Goal: Information Seeking & Learning: Stay updated

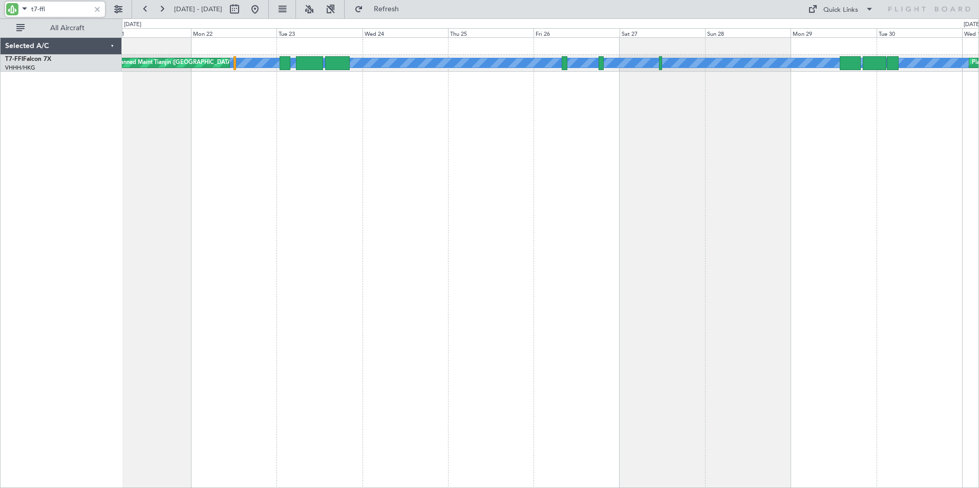
click at [779, 178] on div "[PERSON_NAME] [PERSON_NAME] Planned Maint [GEOGRAPHIC_DATA] ([GEOGRAPHIC_DATA])…" at bounding box center [550, 262] width 857 height 451
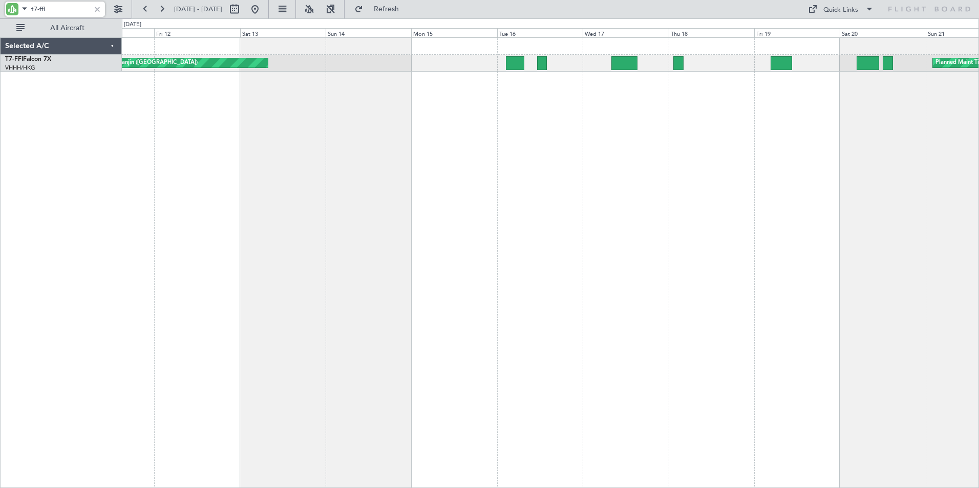
click at [791, 168] on div "Planned Maint Tianjin ([GEOGRAPHIC_DATA]) Planned Maint Tianjin ([GEOGRAPHIC_DA…" at bounding box center [550, 262] width 857 height 451
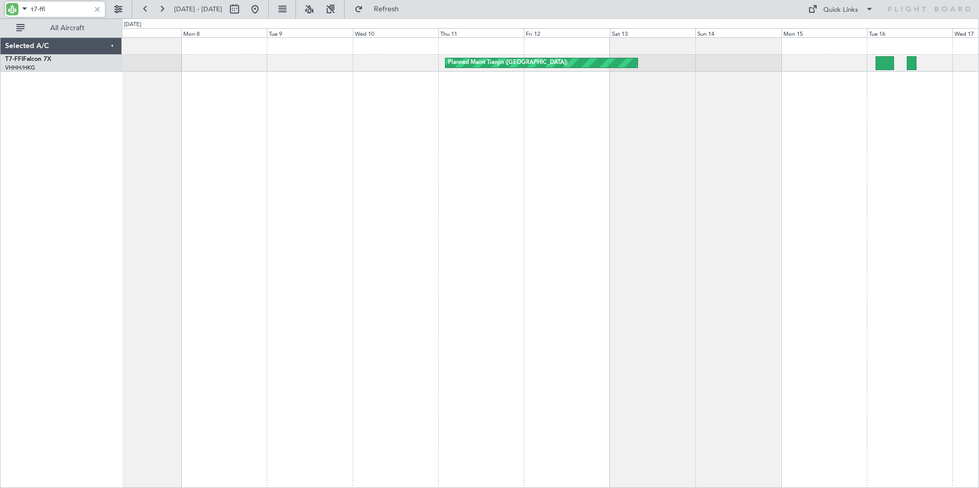
click at [745, 168] on div "Planned Maint Tianjin ([GEOGRAPHIC_DATA])" at bounding box center [550, 262] width 857 height 451
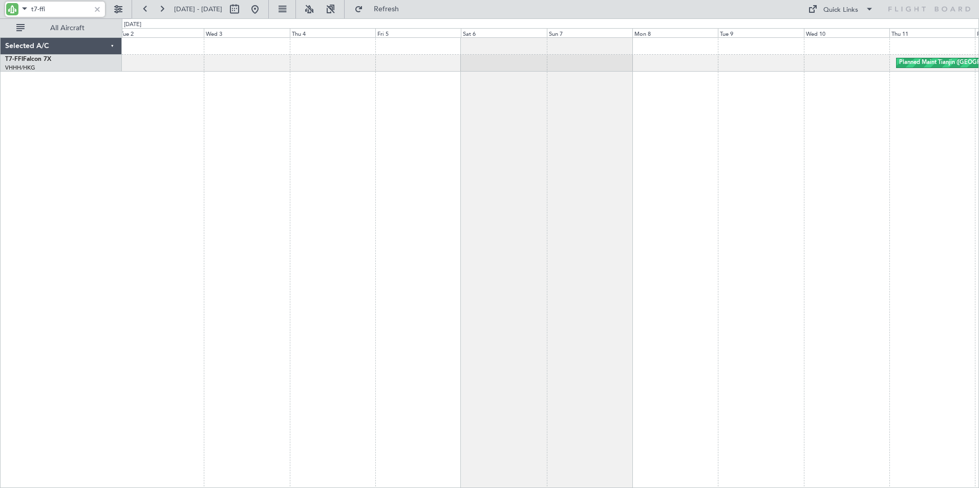
click at [715, 174] on div "Planned Maint Tianjin ([GEOGRAPHIC_DATA])" at bounding box center [550, 262] width 857 height 451
click at [142, 11] on button at bounding box center [145, 9] width 16 height 16
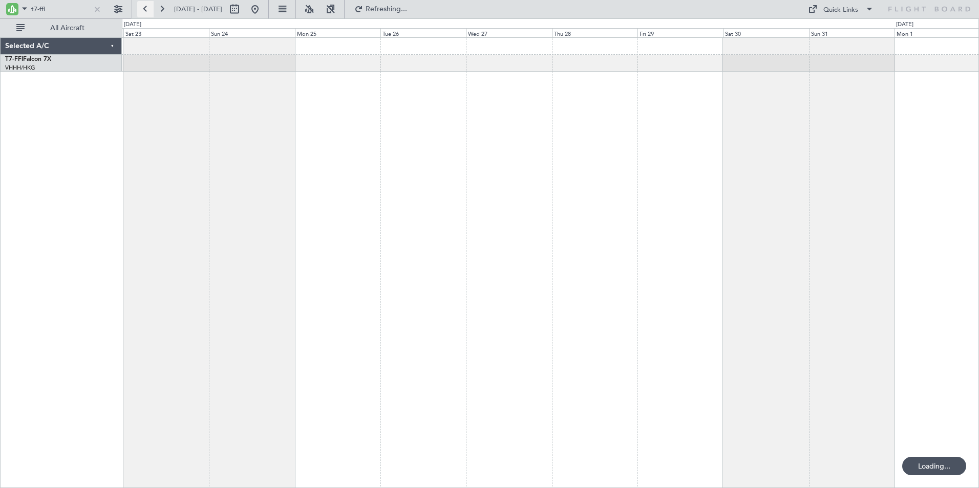
click at [142, 11] on button at bounding box center [145, 9] width 16 height 16
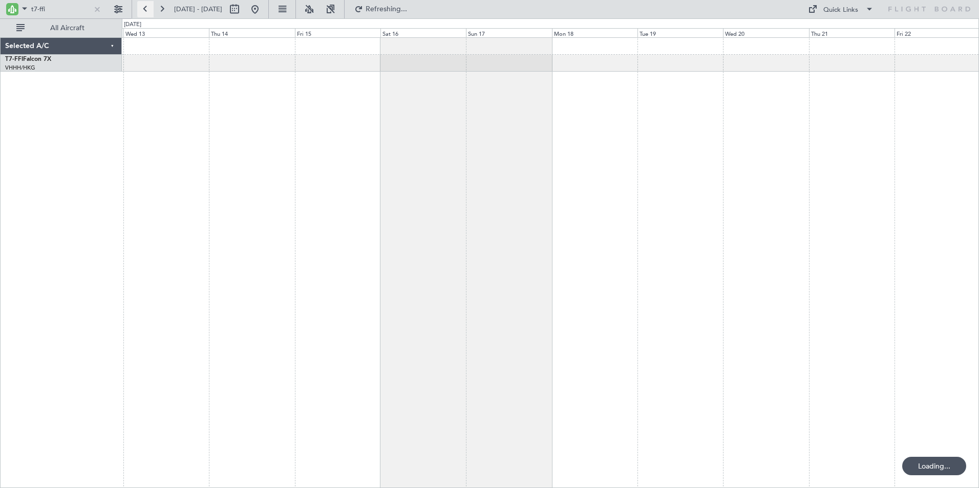
click at [142, 11] on button at bounding box center [145, 9] width 16 height 16
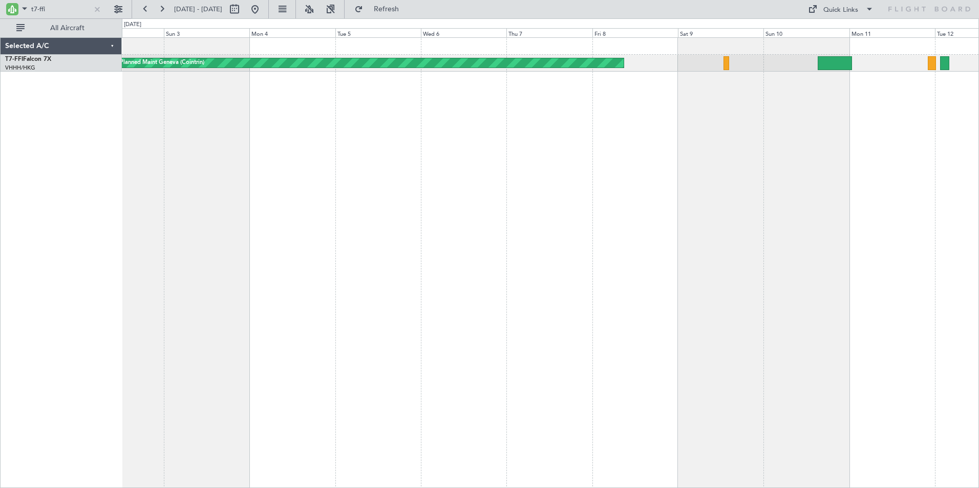
click at [346, 132] on div "Planned Maint Geneva (Cointrin)" at bounding box center [550, 262] width 857 height 451
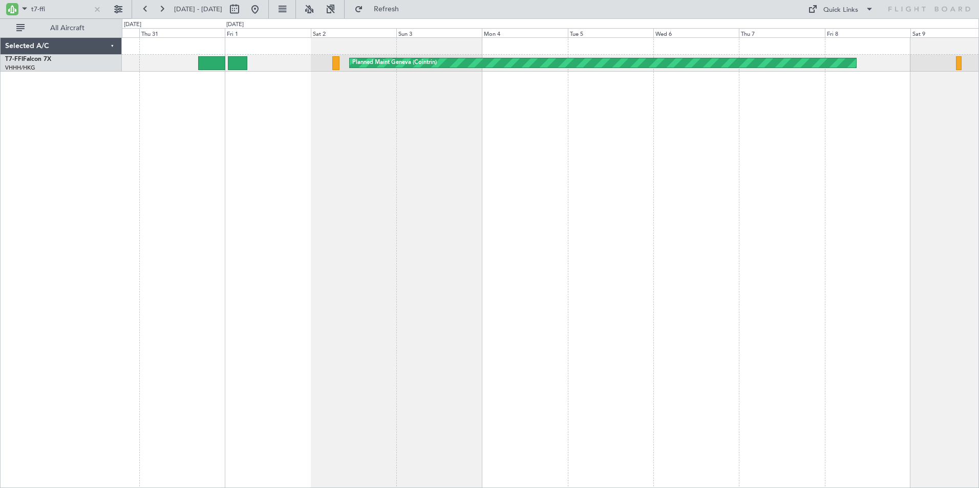
click at [636, 151] on div "Planned Maint Geneva (Cointrin) Planned Maint [GEOGRAPHIC_DATA] ([GEOGRAPHIC_DA…" at bounding box center [550, 262] width 857 height 451
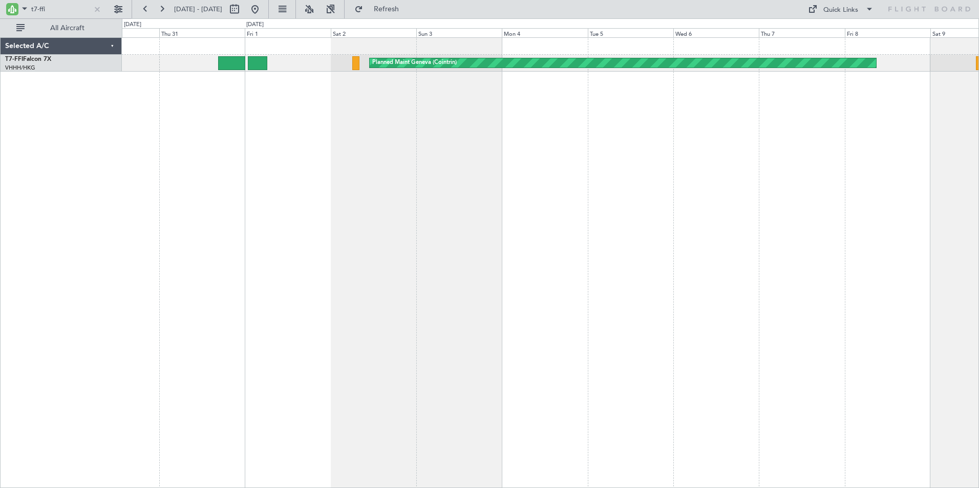
click at [292, 155] on div "Planned Maint Geneva (Cointrin) Planned Maint [GEOGRAPHIC_DATA] ([GEOGRAPHIC_DA…" at bounding box center [550, 262] width 857 height 451
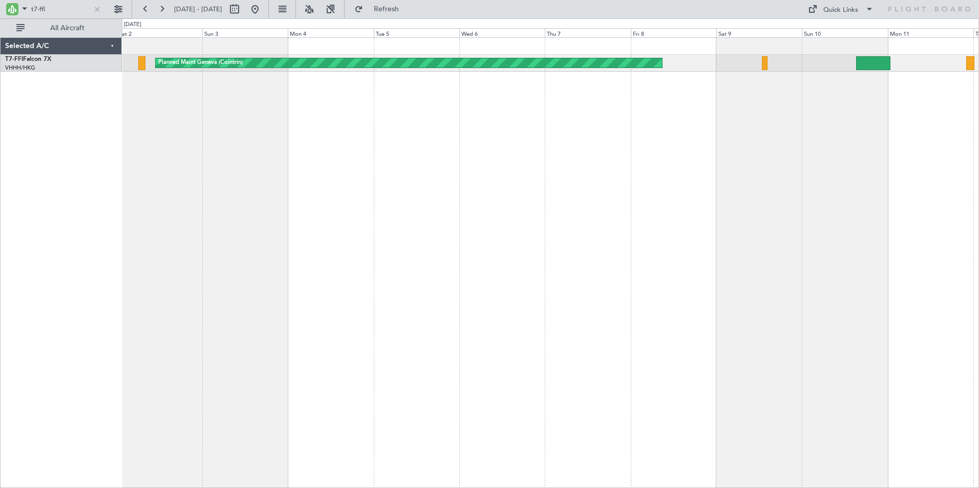
click at [235, 135] on div "Planned Maint Geneva (Cointrin)" at bounding box center [550, 262] width 857 height 451
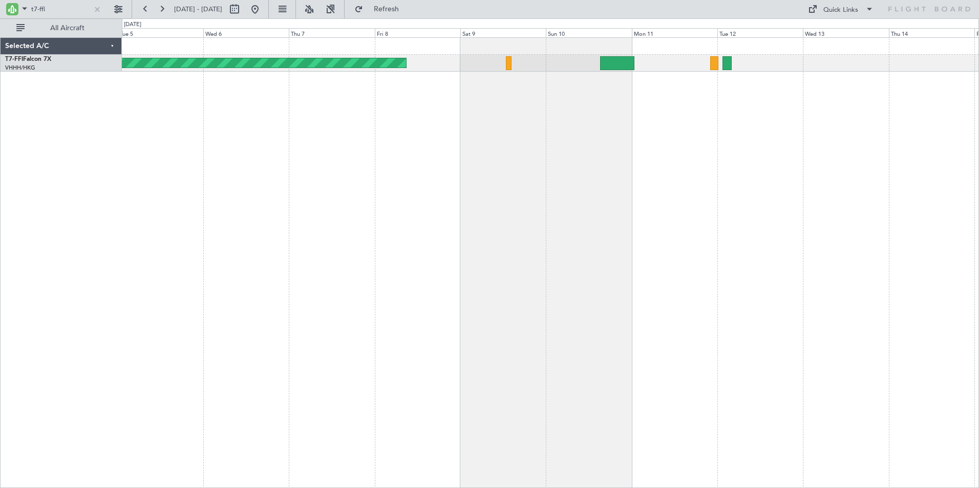
click at [496, 126] on div "Planned Maint Geneva (Cointrin)" at bounding box center [550, 262] width 857 height 451
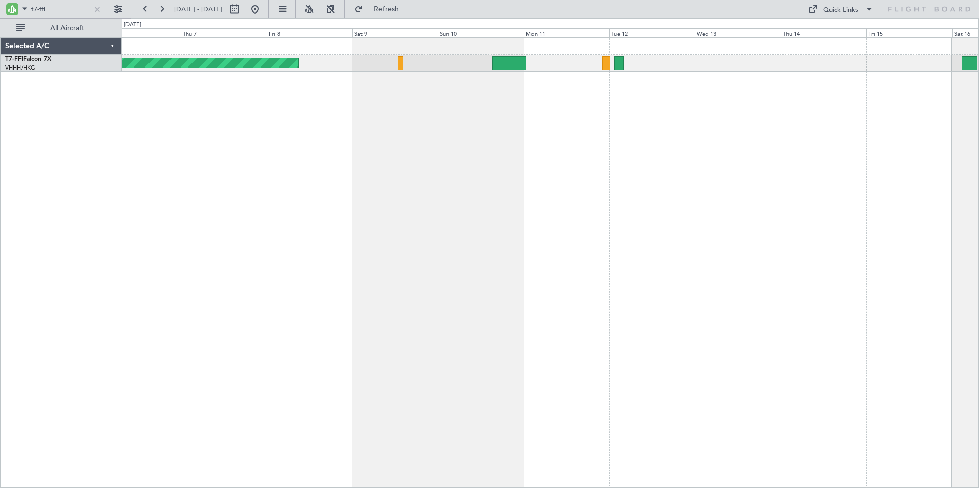
click at [486, 247] on div "Planned Maint Geneva (Cointrin)" at bounding box center [550, 262] width 857 height 451
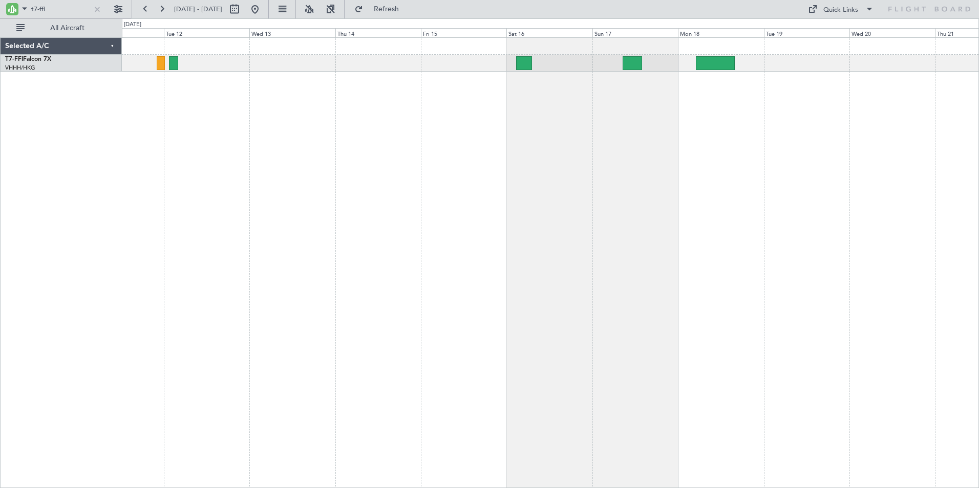
click at [553, 216] on div at bounding box center [550, 262] width 857 height 451
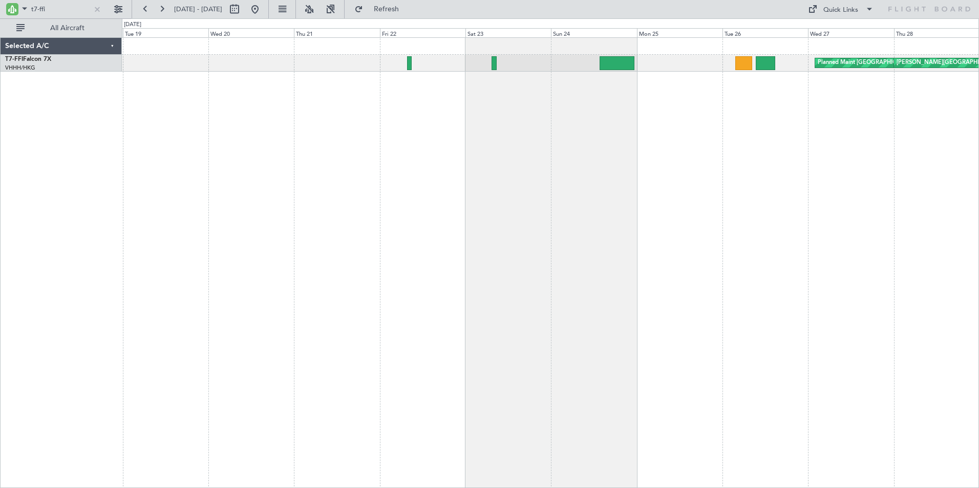
click at [186, 218] on div "Planned Maint [GEOGRAPHIC_DATA] ([GEOGRAPHIC_DATA] Intl) [PERSON_NAME][GEOGRAPH…" at bounding box center [550, 262] width 857 height 451
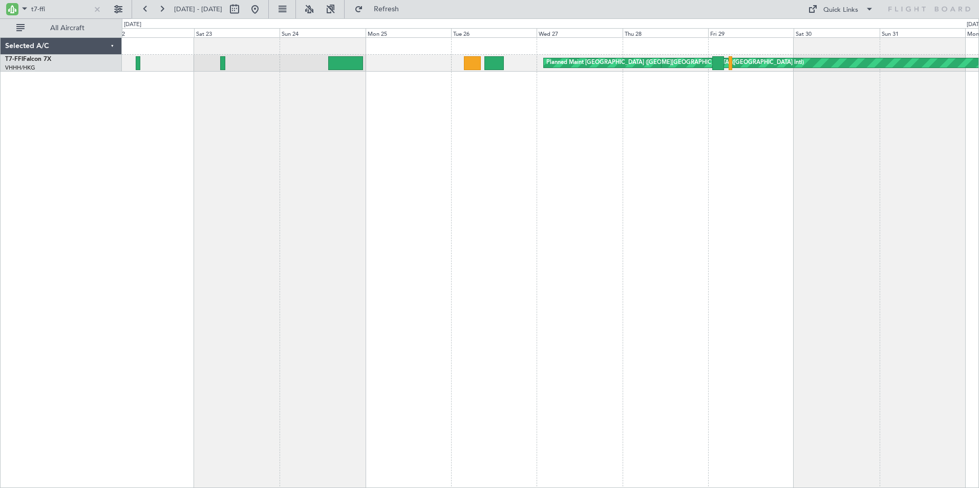
click at [456, 164] on div "[PERSON_NAME][GEOGRAPHIC_DATA] ([GEOGRAPHIC_DATA] Intl) Planned Maint [GEOGRAPH…" at bounding box center [550, 262] width 857 height 451
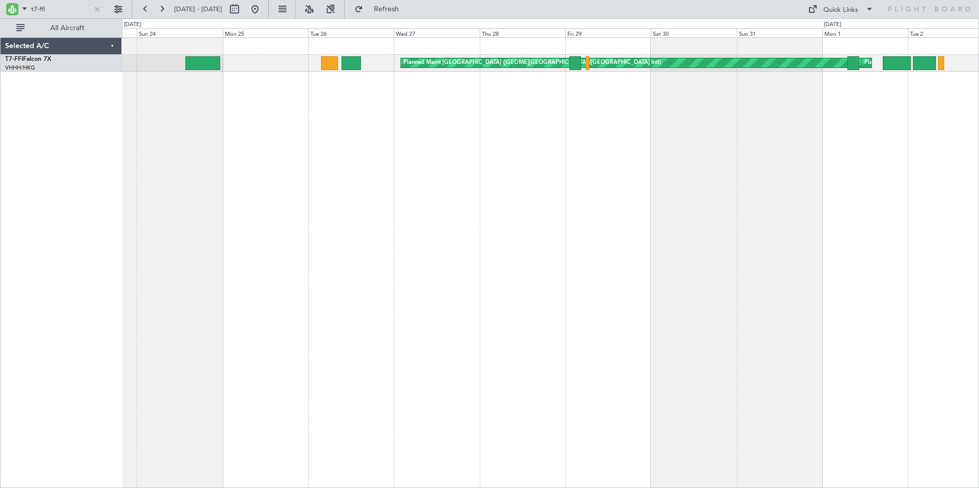
click at [515, 212] on div "[PERSON_NAME][GEOGRAPHIC_DATA] ([GEOGRAPHIC_DATA] Intl) Planned Maint [GEOGRAPH…" at bounding box center [550, 262] width 857 height 451
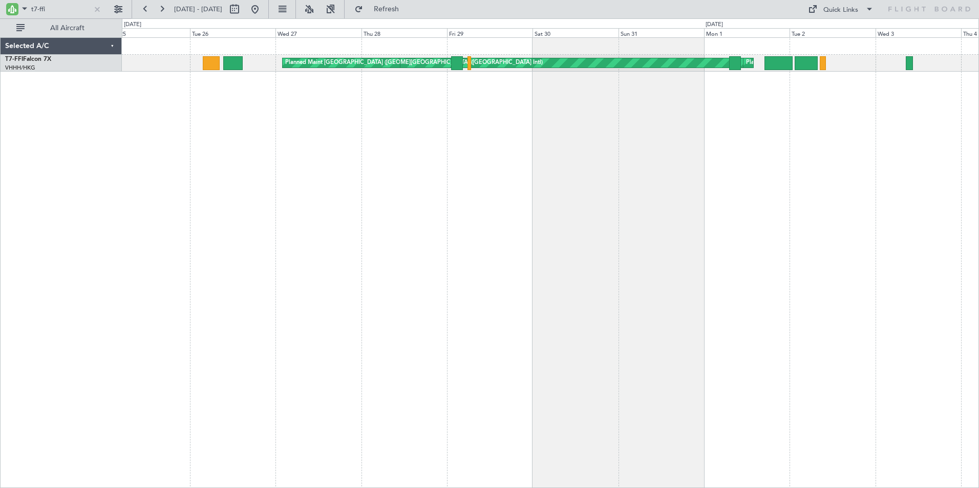
click at [761, 147] on div "[PERSON_NAME][GEOGRAPHIC_DATA] ([GEOGRAPHIC_DATA] Intl) Planned Maint [GEOGRAPH…" at bounding box center [550, 262] width 857 height 451
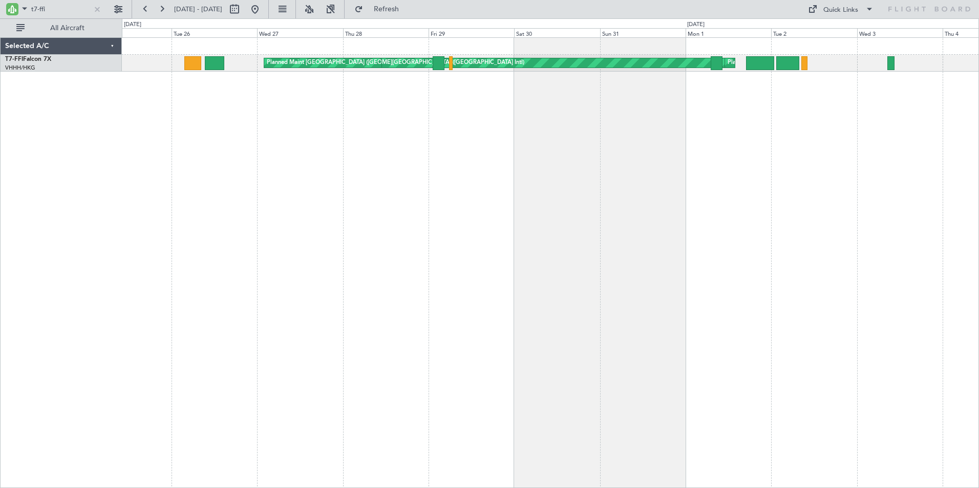
click at [657, 143] on div "[PERSON_NAME][GEOGRAPHIC_DATA] ([GEOGRAPHIC_DATA] Intl) Planned Maint [GEOGRAPH…" at bounding box center [550, 262] width 857 height 451
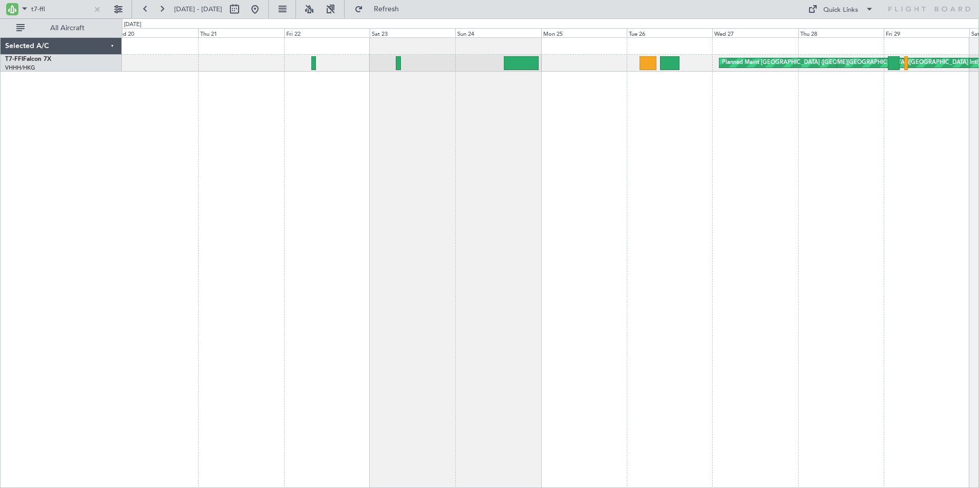
click at [488, 133] on div "[PERSON_NAME][GEOGRAPHIC_DATA] ([GEOGRAPHIC_DATA] Intl) Planned Maint [GEOGRAPH…" at bounding box center [550, 262] width 857 height 451
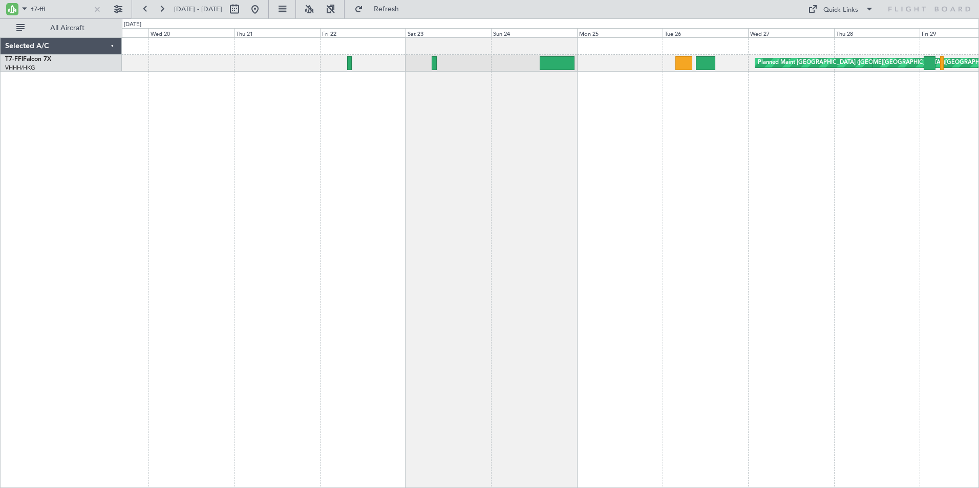
click at [551, 132] on div "[PERSON_NAME][GEOGRAPHIC_DATA] ([GEOGRAPHIC_DATA] Intl) Planned Maint [GEOGRAPH…" at bounding box center [550, 262] width 857 height 451
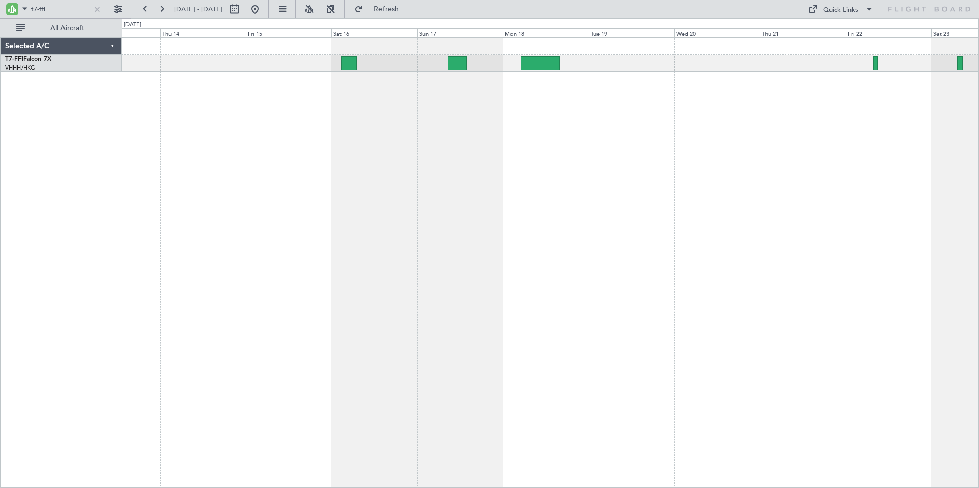
click at [755, 132] on div at bounding box center [550, 262] width 857 height 451
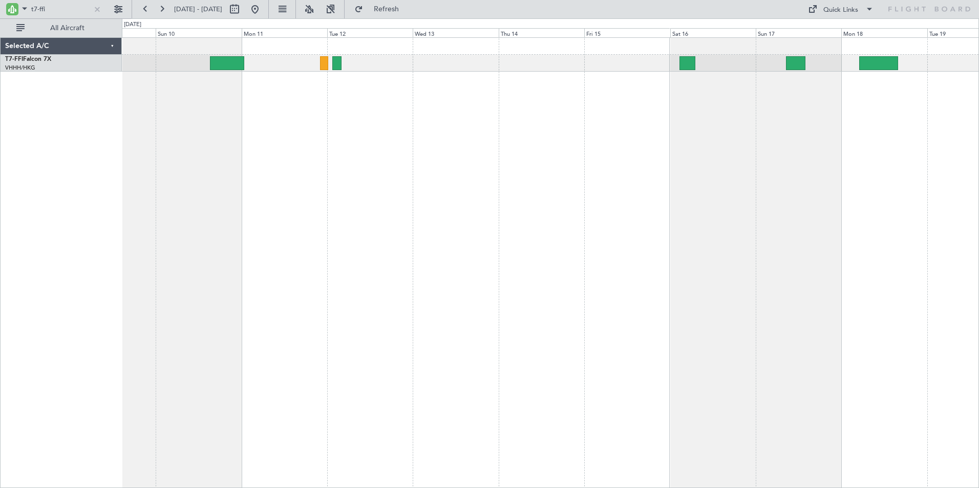
click at [677, 146] on div "Planned Maint Geneva (Cointrin)" at bounding box center [550, 262] width 857 height 451
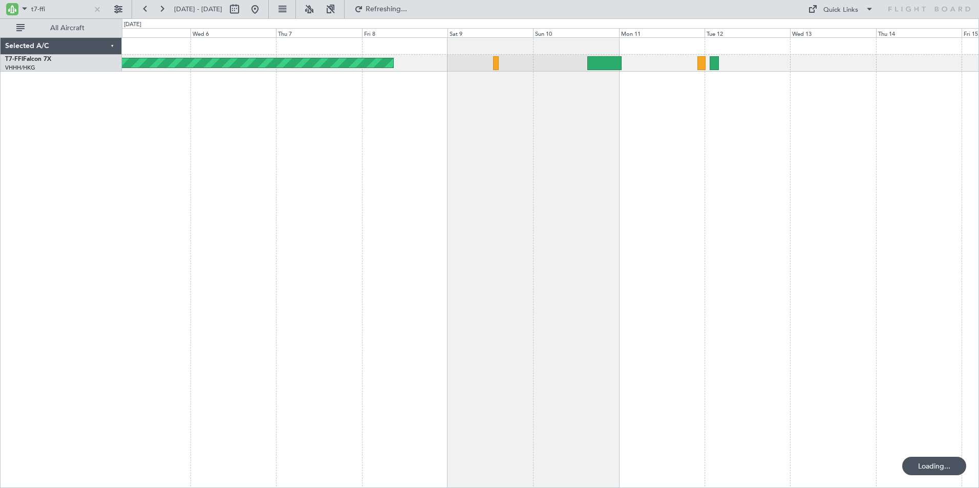
click at [714, 144] on div "Planned Maint Geneva (Cointrin)" at bounding box center [550, 262] width 857 height 451
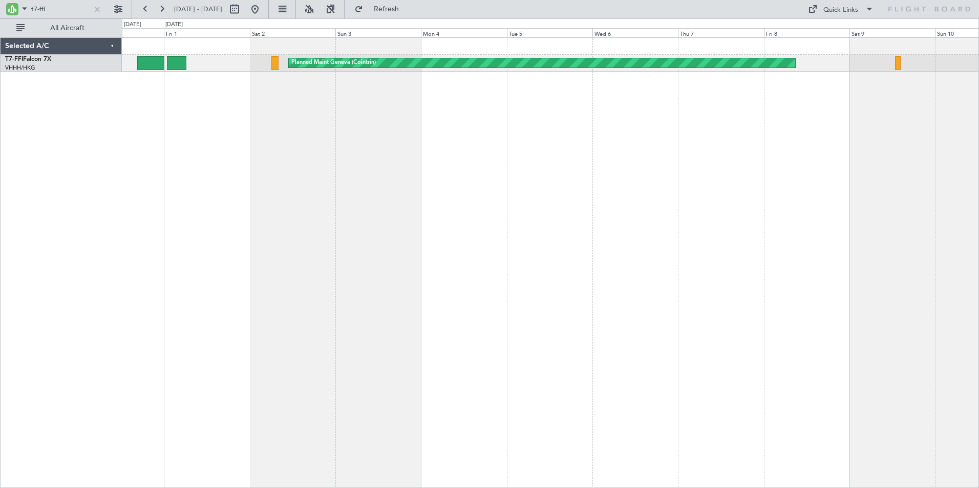
click at [596, 139] on div "Planned Maint Geneva (Cointrin) Planned Maint [GEOGRAPHIC_DATA] ([GEOGRAPHIC_DA…" at bounding box center [550, 262] width 857 height 451
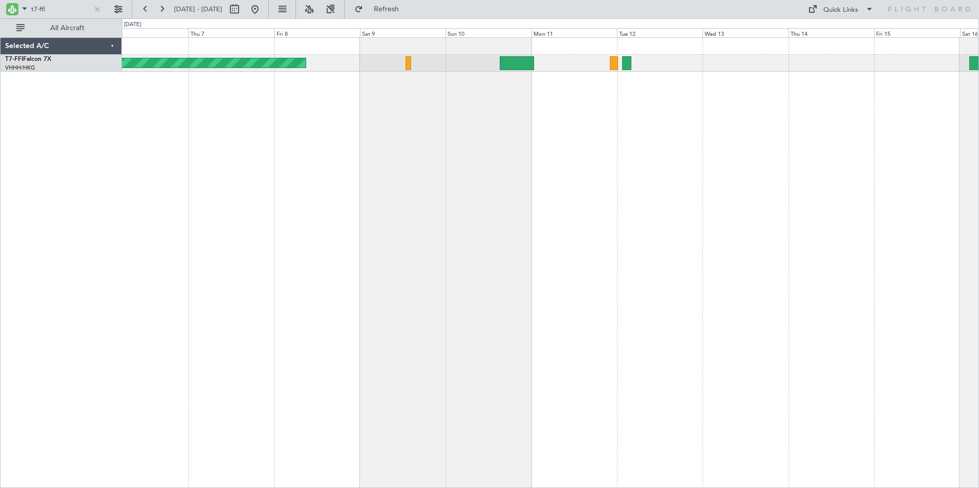
click at [235, 167] on div "Planned Maint Geneva (Cointrin)" at bounding box center [550, 262] width 857 height 451
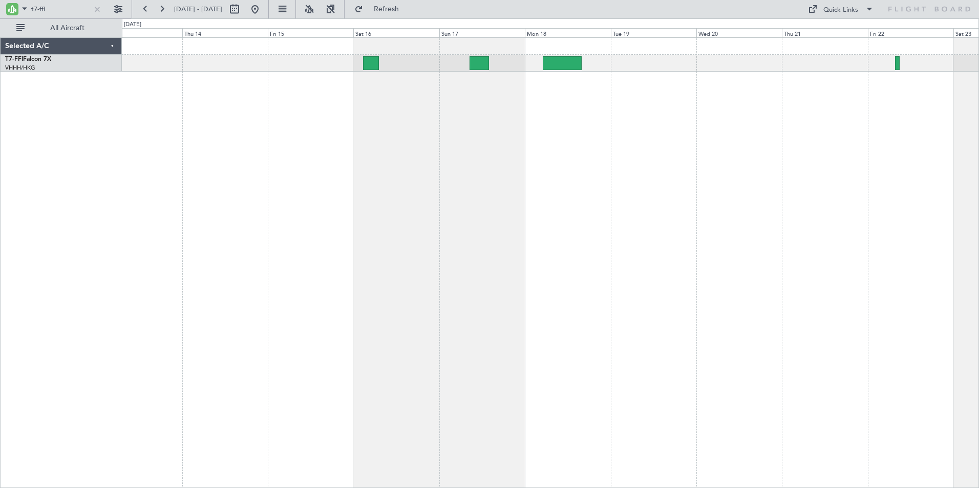
click at [197, 113] on div at bounding box center [550, 262] width 857 height 451
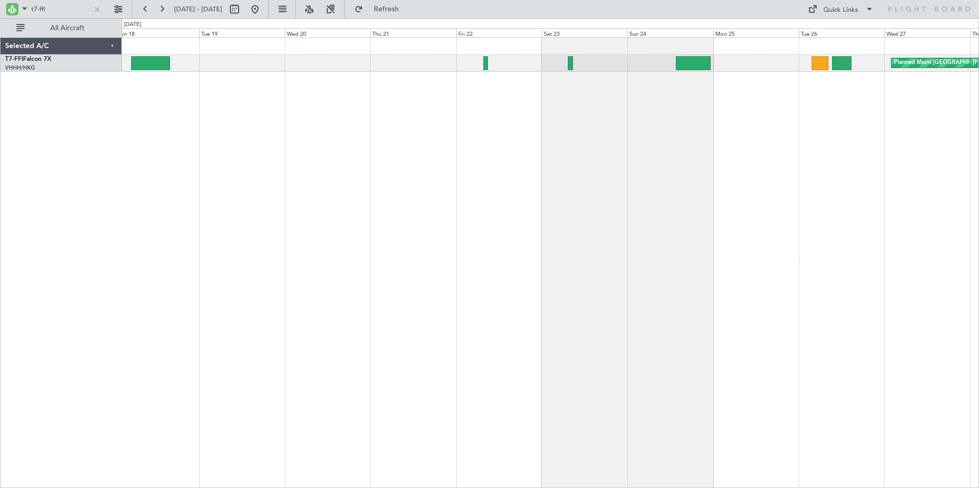
click at [418, 169] on div "Planned Maint [GEOGRAPHIC_DATA] ([GEOGRAPHIC_DATA] Intl) [PERSON_NAME][GEOGRAPH…" at bounding box center [550, 262] width 857 height 451
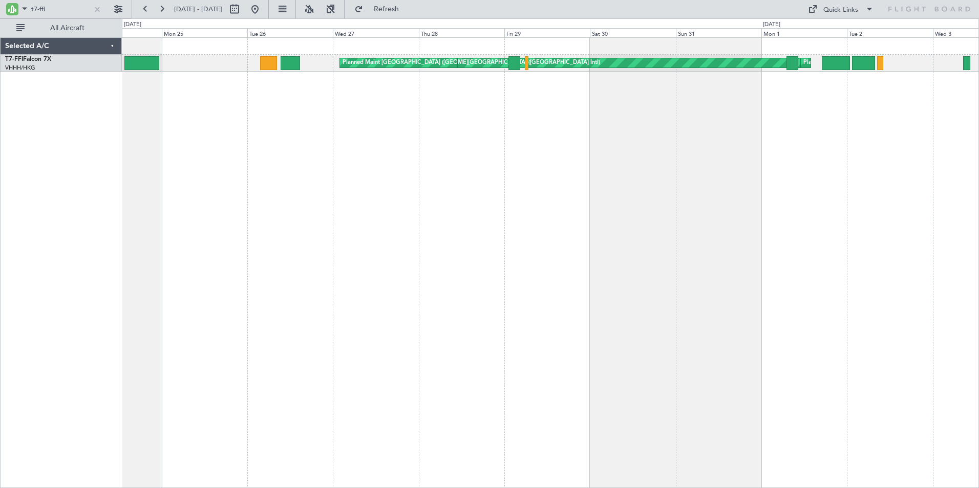
click at [321, 167] on div "[PERSON_NAME][GEOGRAPHIC_DATA] ([GEOGRAPHIC_DATA] Intl) Planned Maint [GEOGRAPH…" at bounding box center [550, 262] width 857 height 451
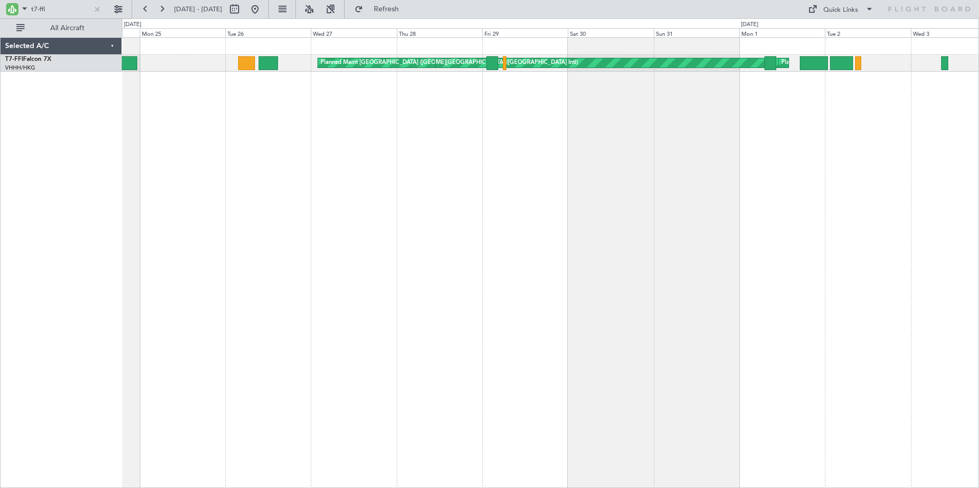
click at [921, 206] on div "[PERSON_NAME][GEOGRAPHIC_DATA] ([GEOGRAPHIC_DATA] Intl) Planned Maint [GEOGRAPH…" at bounding box center [550, 262] width 857 height 451
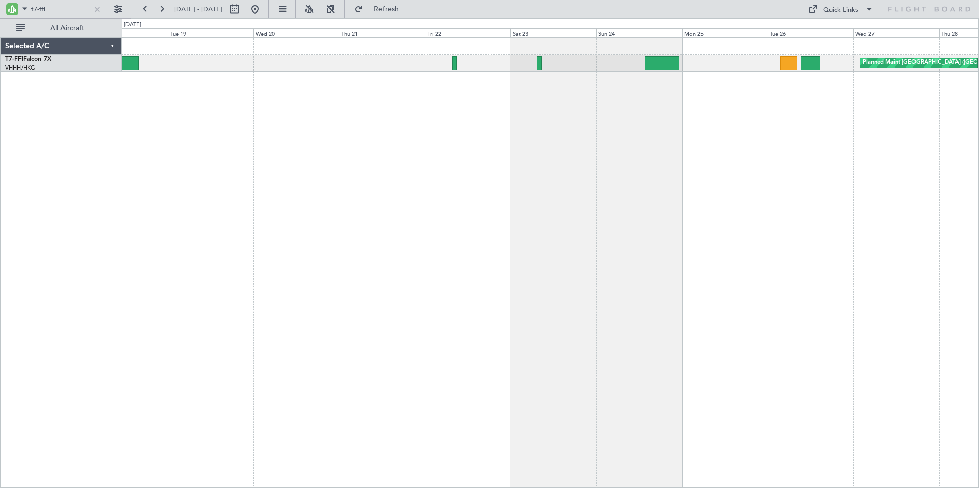
click at [706, 200] on div "[PERSON_NAME][GEOGRAPHIC_DATA] ([GEOGRAPHIC_DATA] Intl) Planned Maint [GEOGRAPH…" at bounding box center [550, 262] width 857 height 451
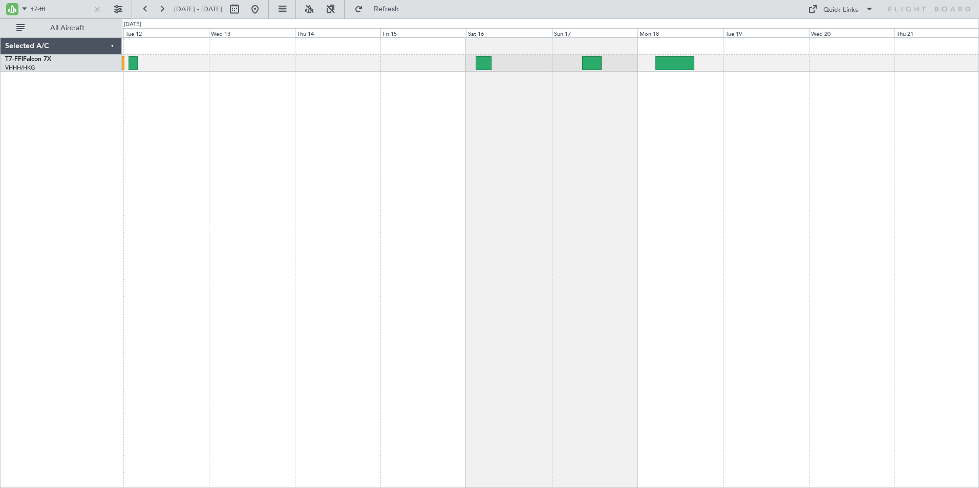
click at [671, 224] on div at bounding box center [550, 262] width 857 height 451
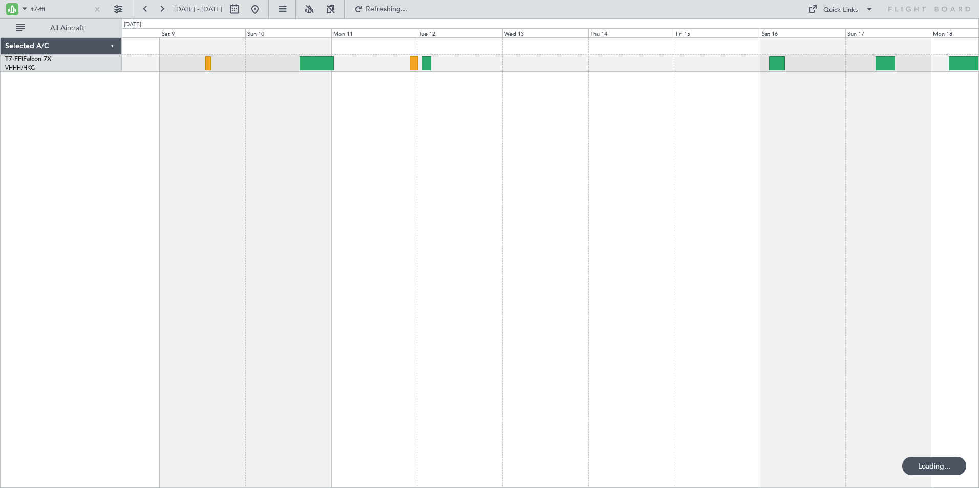
click at [643, 206] on div "Planned Maint Geneva (Cointrin)" at bounding box center [550, 262] width 857 height 451
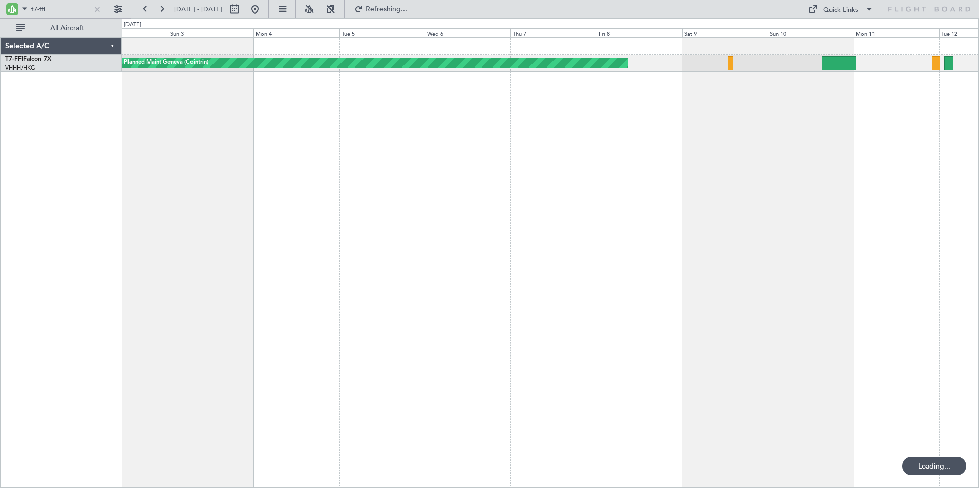
click at [565, 177] on div "Planned Maint Geneva (Cointrin)" at bounding box center [550, 262] width 857 height 451
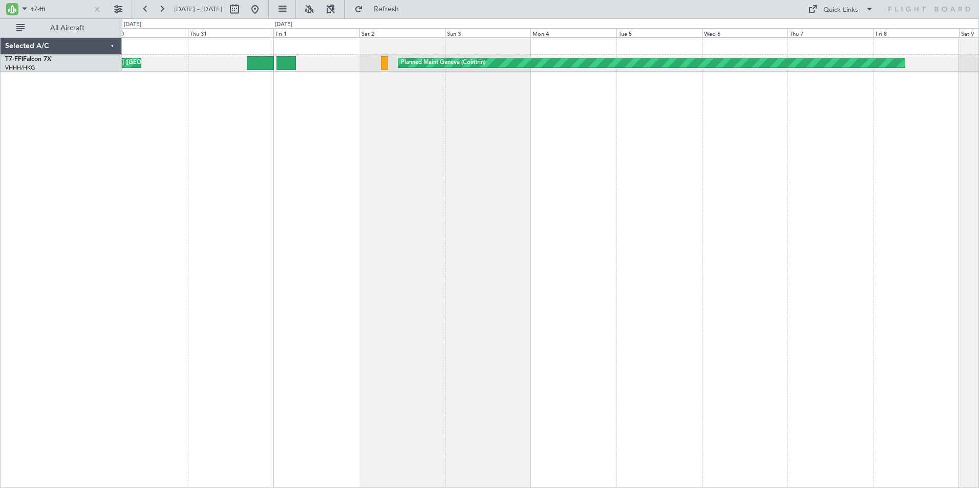
click at [585, 174] on div "Planned Maint Geneva (Cointrin) Planned Maint [GEOGRAPHIC_DATA] ([GEOGRAPHIC_DA…" at bounding box center [550, 262] width 857 height 451
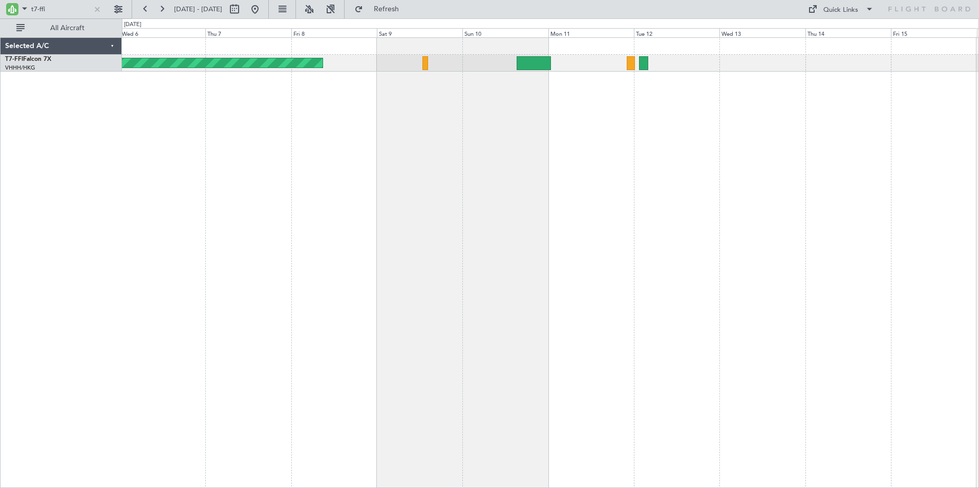
click at [204, 154] on div "Planned Maint Geneva (Cointrin)" at bounding box center [550, 262] width 857 height 451
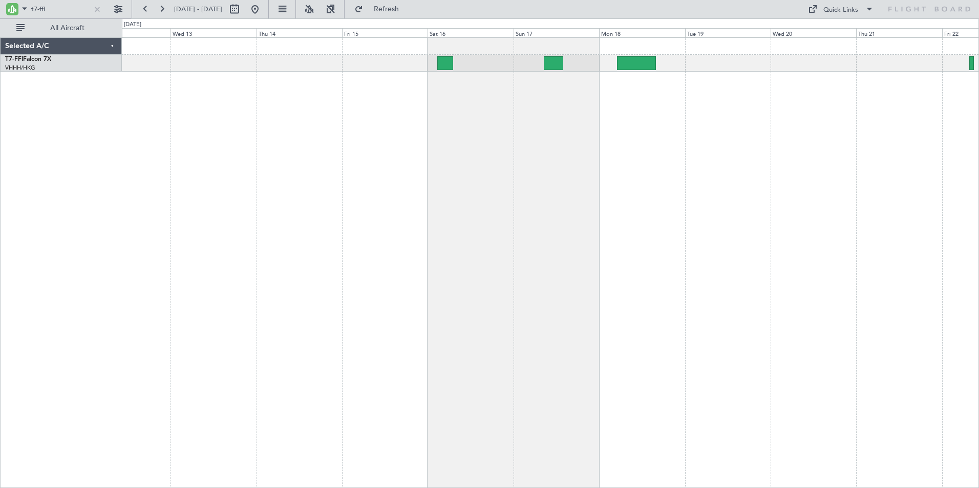
click at [244, 132] on div at bounding box center [550, 262] width 857 height 451
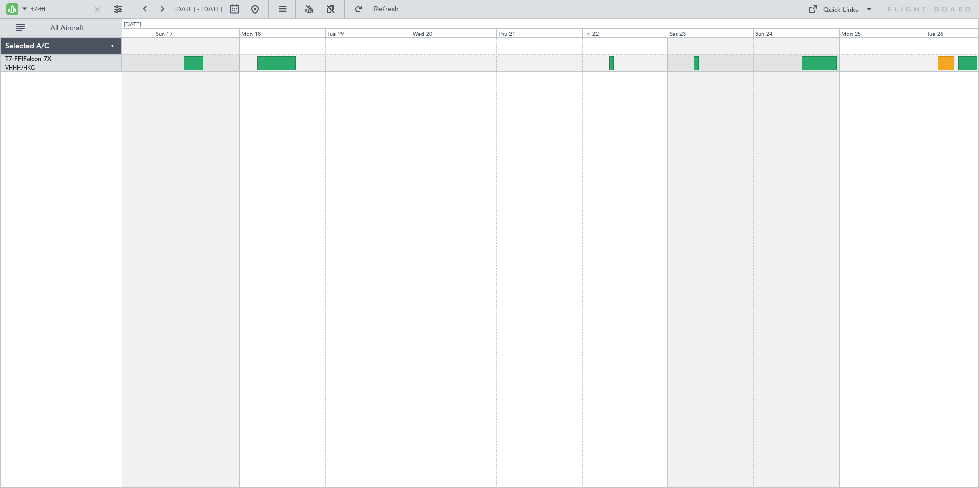
click at [385, 161] on div "Planned Maint [GEOGRAPHIC_DATA] ([GEOGRAPHIC_DATA] Intl) [PERSON_NAME][GEOGRAPH…" at bounding box center [550, 262] width 857 height 451
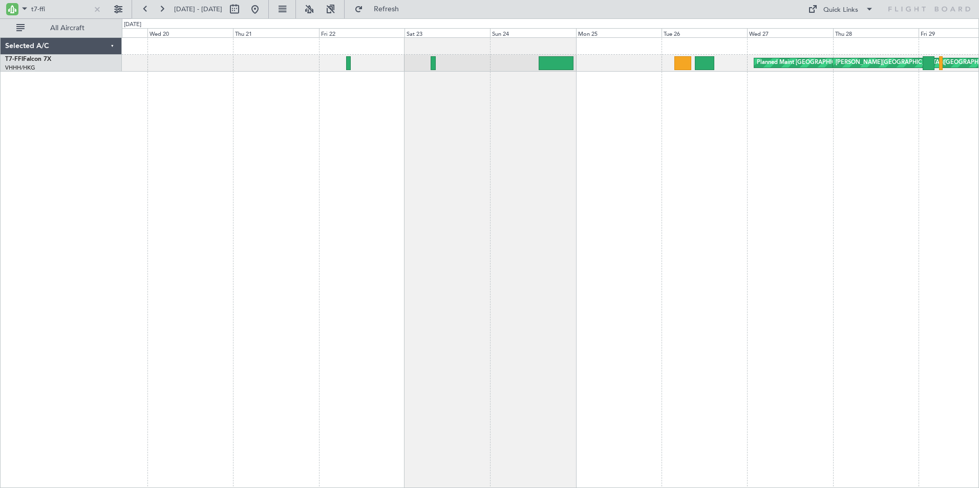
click at [653, 216] on div "Planned Maint [GEOGRAPHIC_DATA] ([GEOGRAPHIC_DATA] Intl) [PERSON_NAME][GEOGRAPH…" at bounding box center [550, 262] width 857 height 451
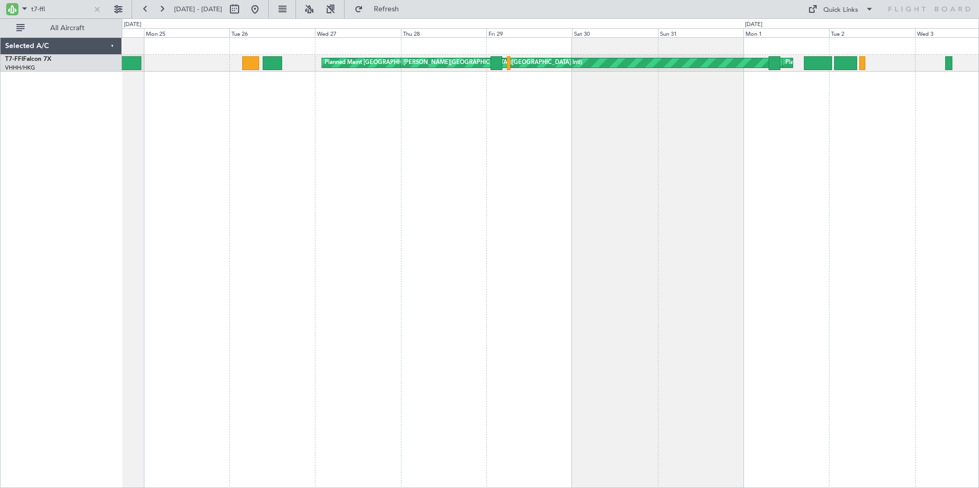
click at [436, 251] on div "Planned Maint [GEOGRAPHIC_DATA] ([GEOGRAPHIC_DATA] Intl) [PERSON_NAME][GEOGRAPH…" at bounding box center [550, 262] width 857 height 451
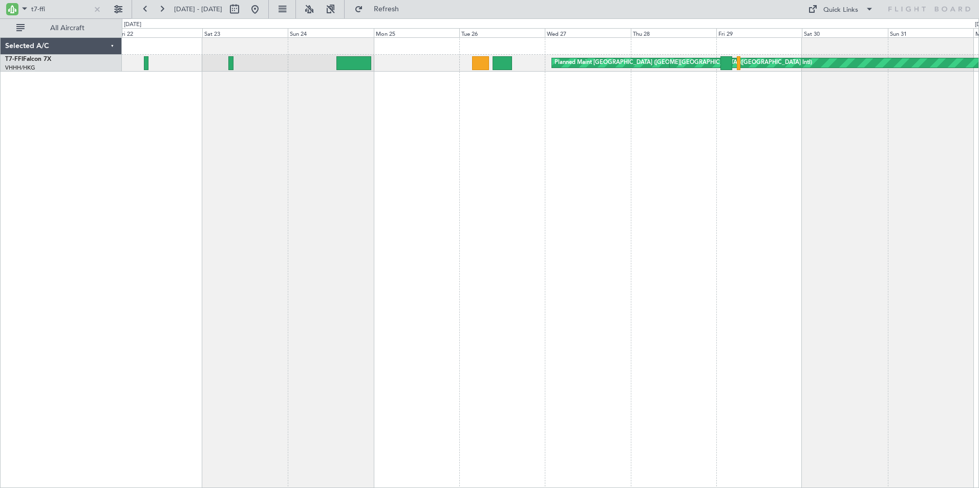
click at [602, 147] on div "[PERSON_NAME][GEOGRAPHIC_DATA] ([GEOGRAPHIC_DATA] Intl) Planned Maint [GEOGRAPH…" at bounding box center [550, 262] width 857 height 451
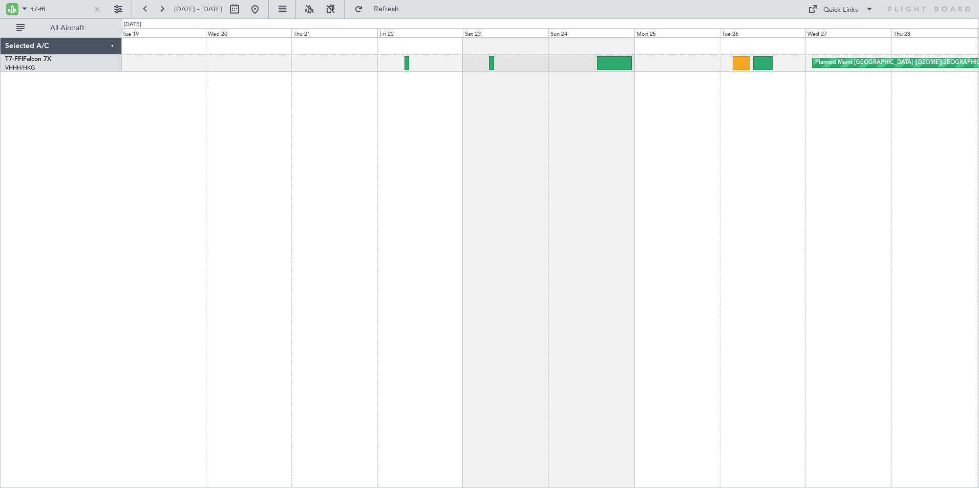
click at [672, 142] on div "[PERSON_NAME][GEOGRAPHIC_DATA] ([GEOGRAPHIC_DATA] Intl) Planned Maint [GEOGRAPH…" at bounding box center [550, 262] width 857 height 451
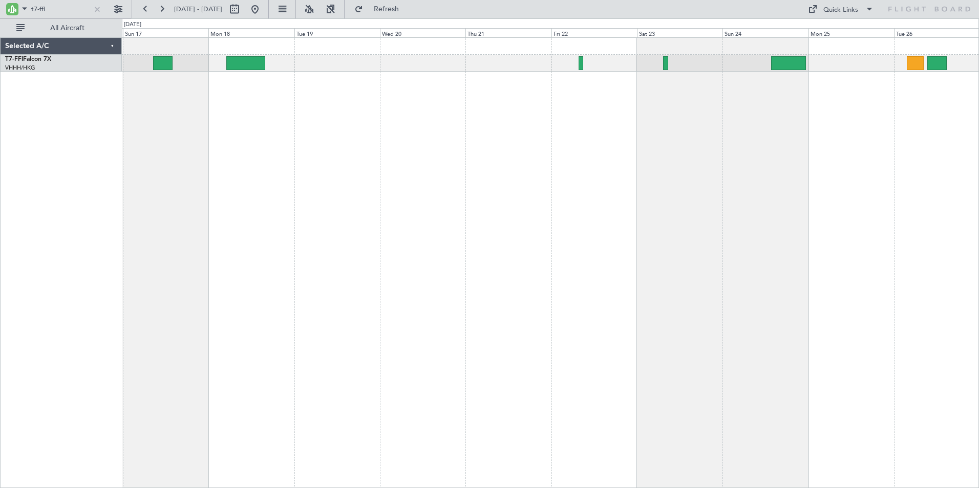
click at [652, 142] on div "Planned Maint [GEOGRAPHIC_DATA] ([GEOGRAPHIC_DATA] Intl) [PERSON_NAME][GEOGRAPH…" at bounding box center [550, 262] width 857 height 451
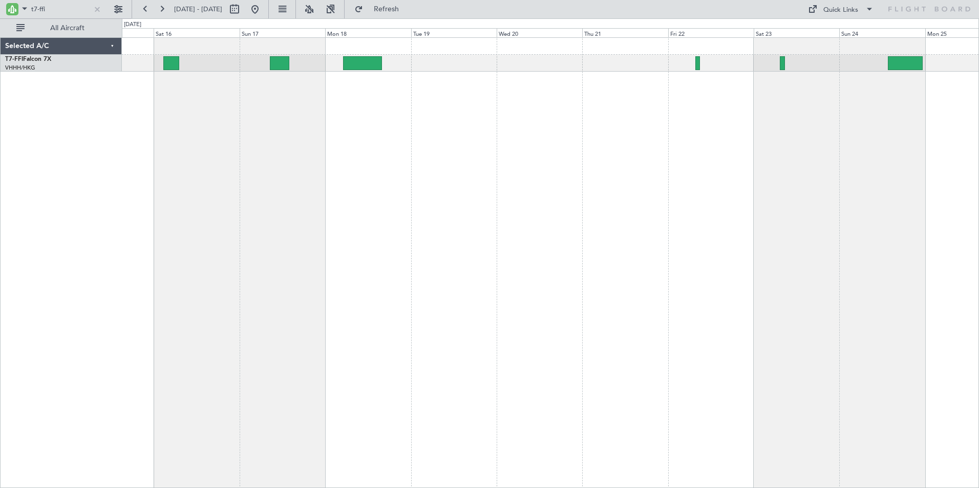
click at [508, 142] on div "Planned Maint [GEOGRAPHIC_DATA] ([GEOGRAPHIC_DATA] Intl) [PERSON_NAME][GEOGRAPH…" at bounding box center [550, 262] width 857 height 451
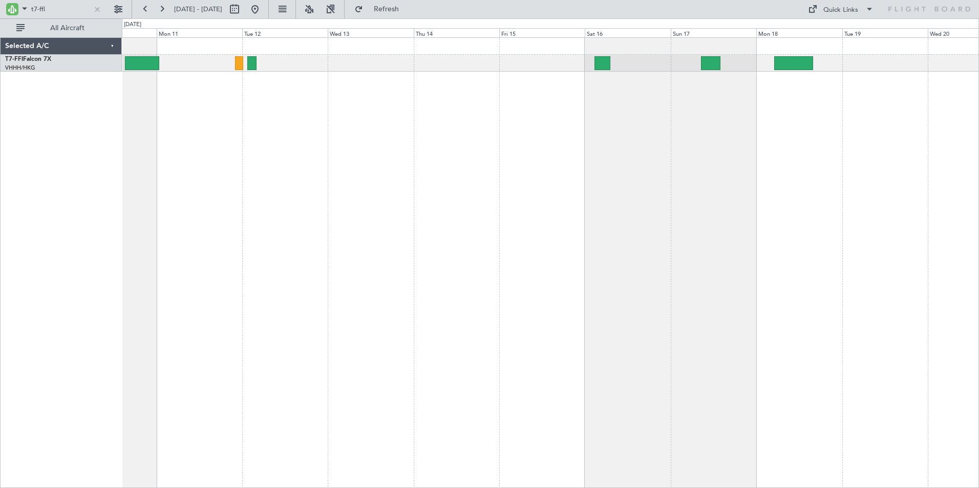
click at [611, 190] on div "Planned Maint Geneva (Cointrin)" at bounding box center [550, 262] width 857 height 451
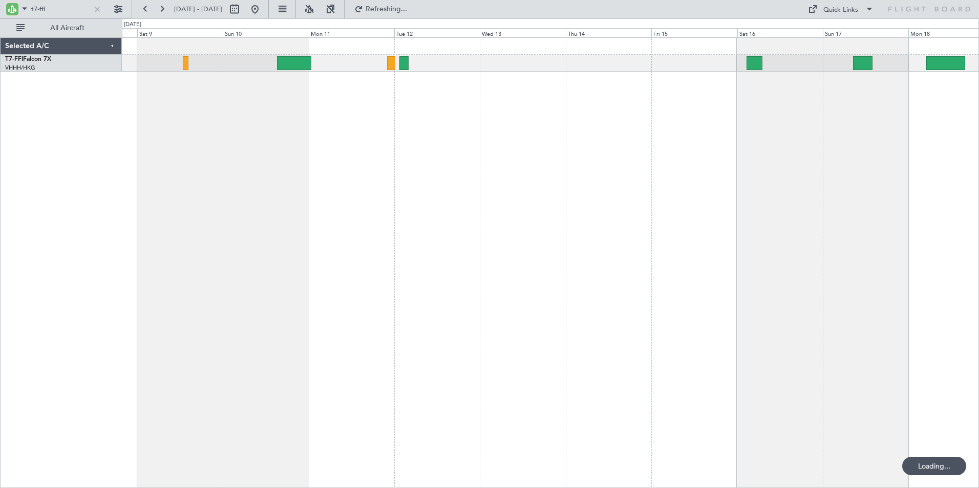
click at [578, 187] on div "Planned Maint Geneva (Cointrin)" at bounding box center [550, 262] width 857 height 451
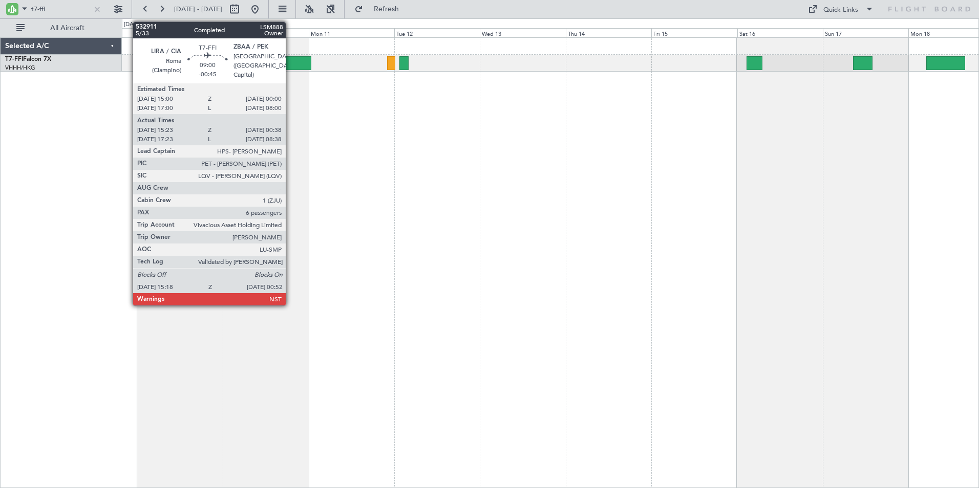
click at [291, 65] on div at bounding box center [294, 63] width 34 height 14
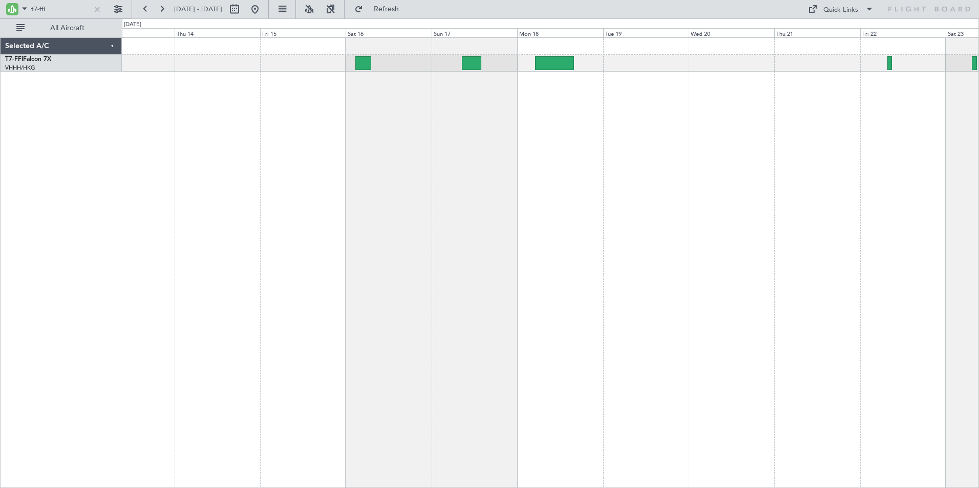
click at [306, 123] on div at bounding box center [550, 262] width 857 height 451
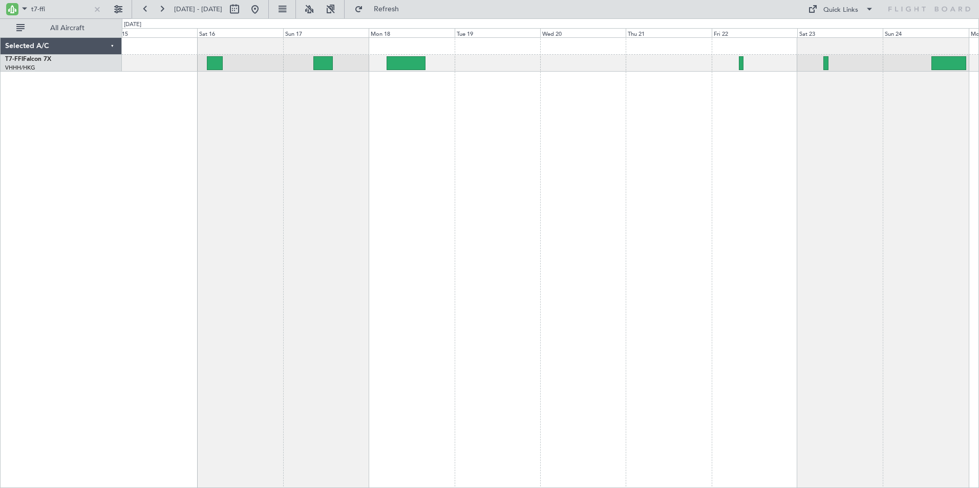
click at [415, 113] on div "Planned Maint [GEOGRAPHIC_DATA] ([GEOGRAPHIC_DATA] Intl)" at bounding box center [550, 262] width 857 height 451
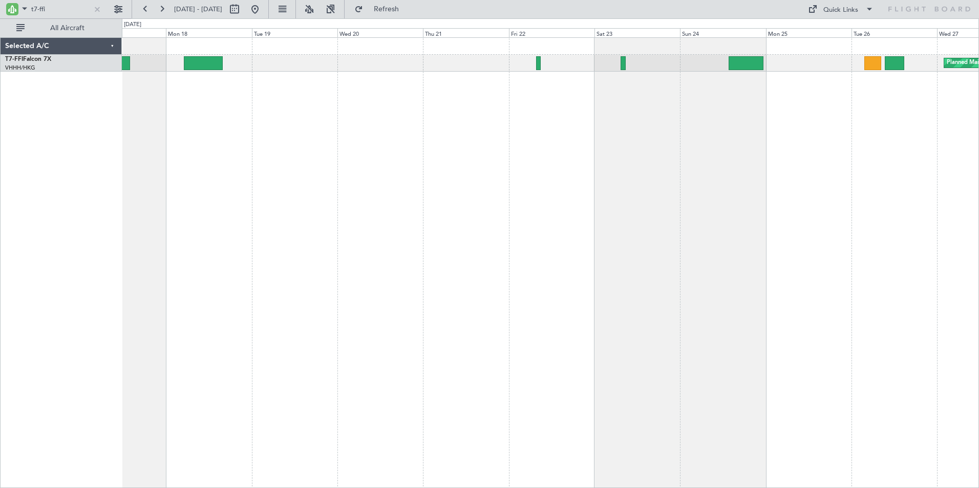
click at [527, 160] on div "Planned Maint [GEOGRAPHIC_DATA] ([GEOGRAPHIC_DATA] Intl) [PERSON_NAME][GEOGRAPH…" at bounding box center [550, 262] width 857 height 451
